Goal: Task Accomplishment & Management: Manage account settings

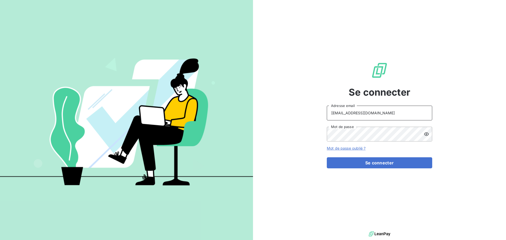
click at [385, 112] on input "[EMAIL_ADDRESS][DOMAIN_NAME]" at bounding box center [379, 113] width 105 height 15
type input "[EMAIL_ADDRESS][DOMAIN_NAME]"
click at [368, 164] on button "Se connecter" at bounding box center [379, 162] width 105 height 11
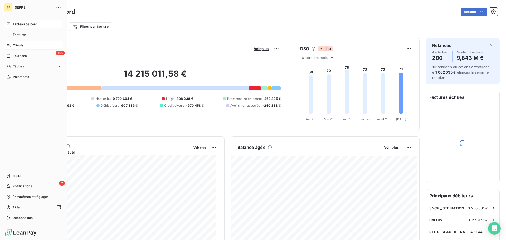
click at [18, 45] on span "Clients" at bounding box center [18, 45] width 11 height 5
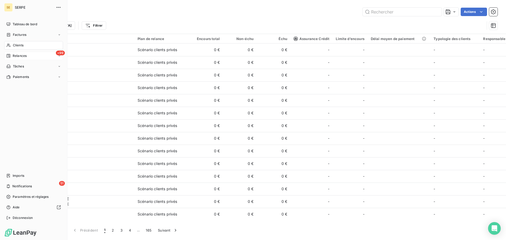
click at [14, 55] on span "Relances" at bounding box center [20, 56] width 14 height 5
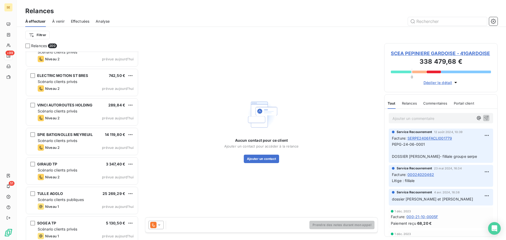
scroll to position [5716, 0]
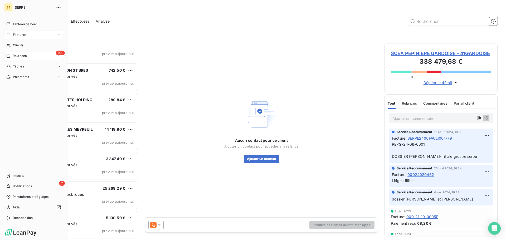
click at [26, 33] on span "Factures" at bounding box center [19, 34] width 13 height 5
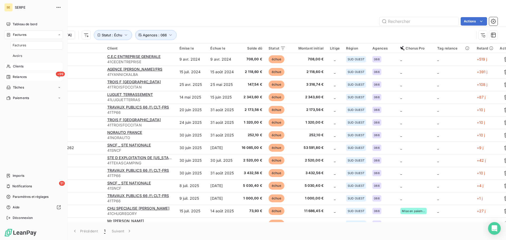
click at [24, 66] on div "Clients" at bounding box center [33, 66] width 59 height 8
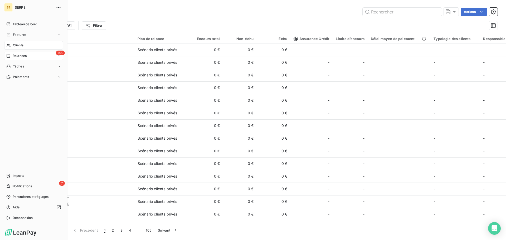
click at [12, 57] on div "Relances" at bounding box center [16, 56] width 20 height 5
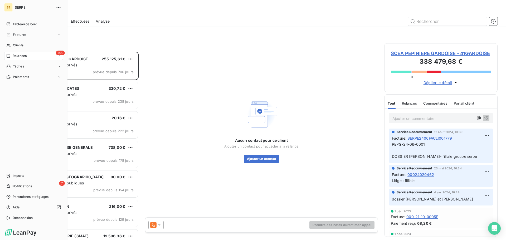
scroll to position [184, 109]
click at [27, 215] on div "Déconnexion" at bounding box center [33, 218] width 59 height 8
